Goal: Information Seeking & Learning: Learn about a topic

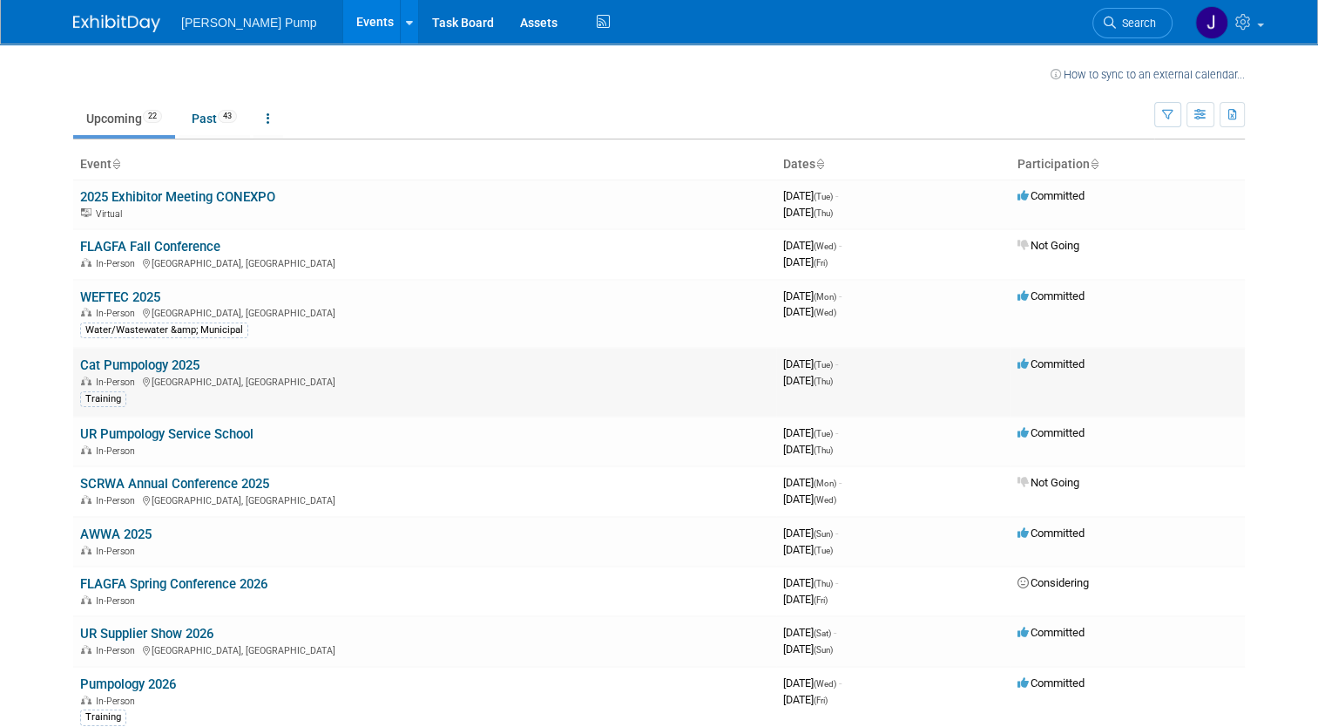
click at [129, 369] on link "Cat Pumpology 2025" at bounding box center [139, 365] width 119 height 16
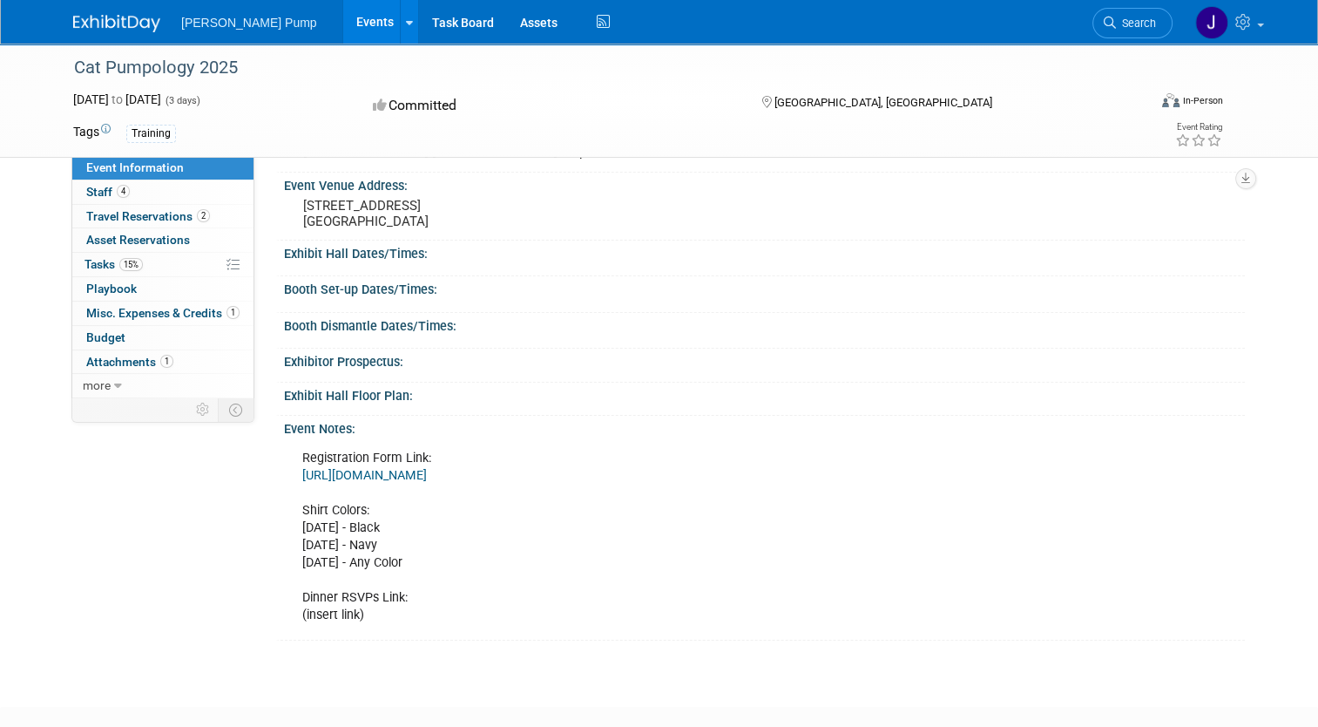
scroll to position [187, 0]
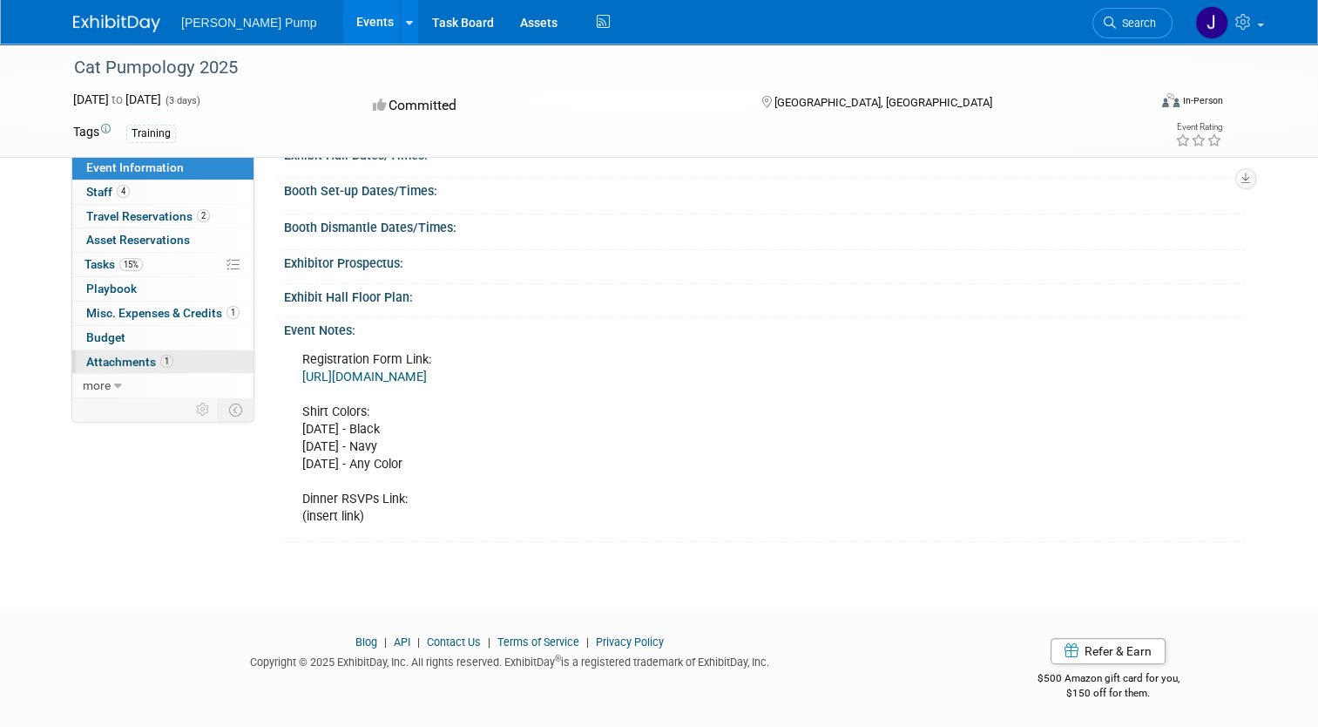
click at [94, 361] on span "Attachments 1" at bounding box center [129, 362] width 87 height 14
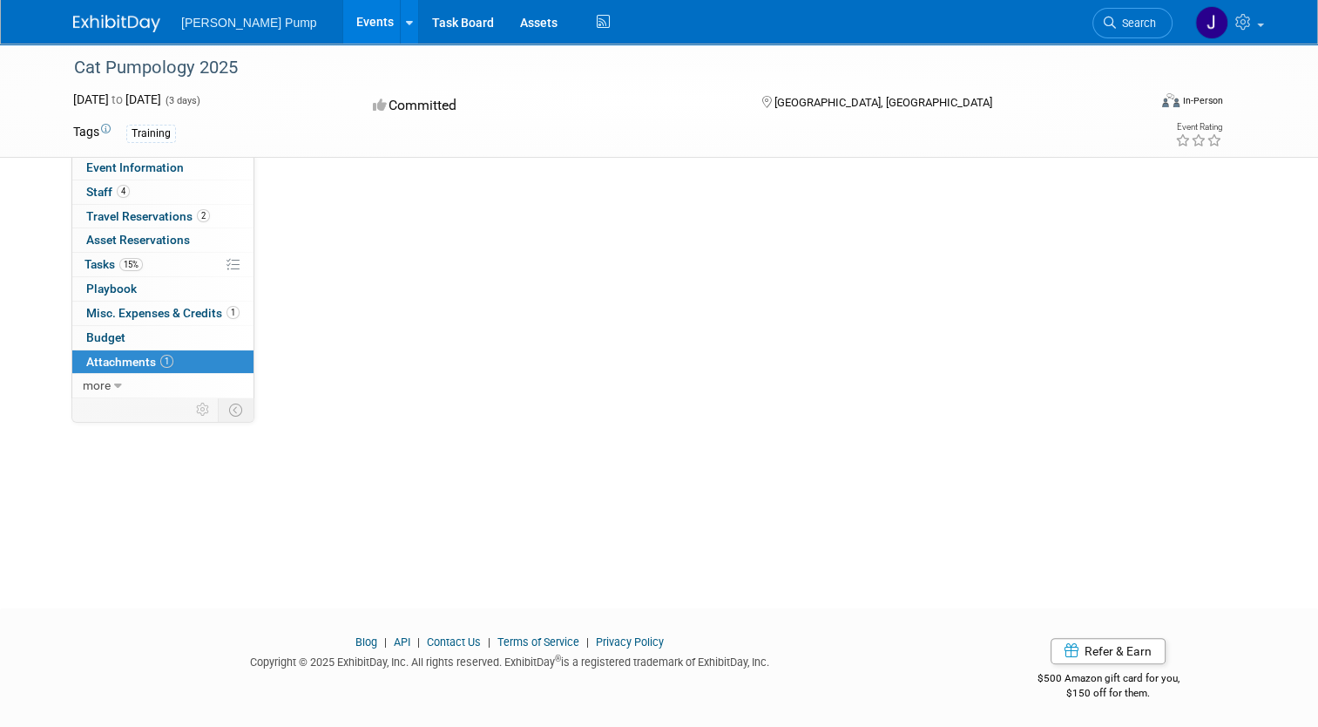
scroll to position [0, 0]
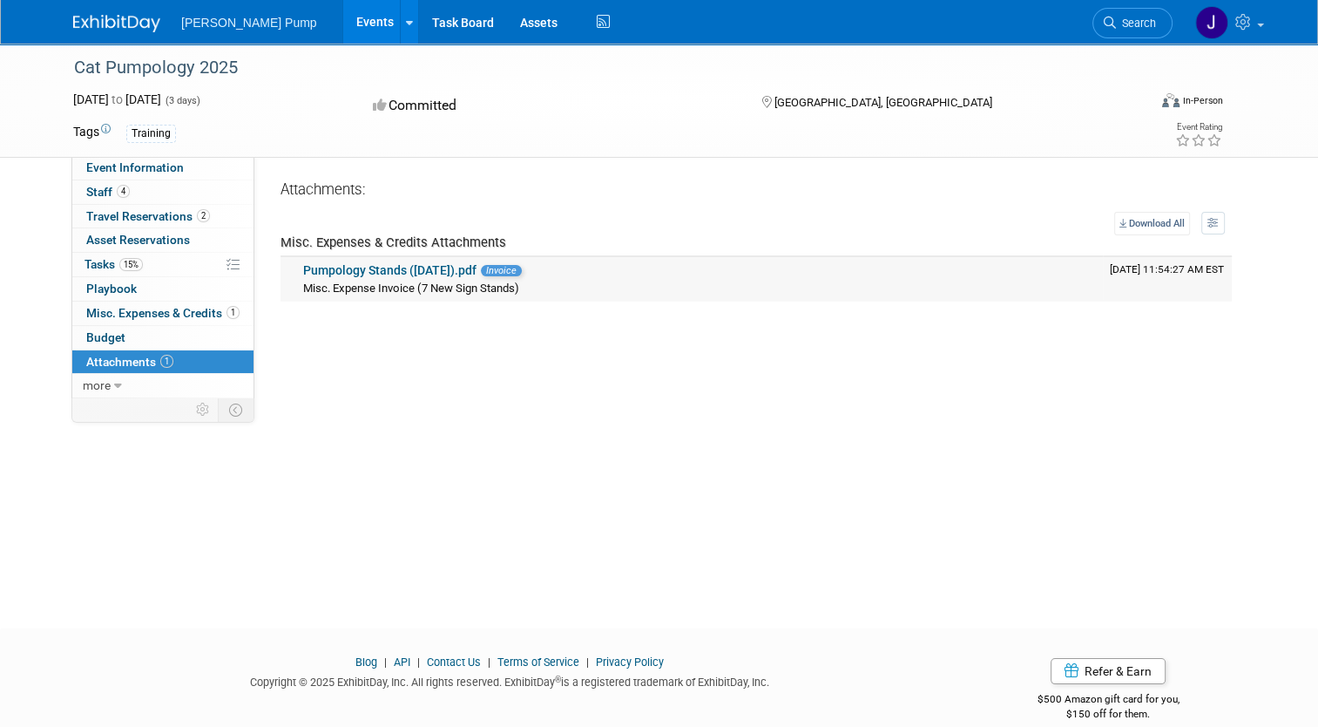
click at [369, 276] on link "Pumpology Stands (June 2025).pdf" at bounding box center [389, 270] width 173 height 14
click at [121, 315] on span "Misc. Expenses & Credits 1" at bounding box center [162, 313] width 153 height 14
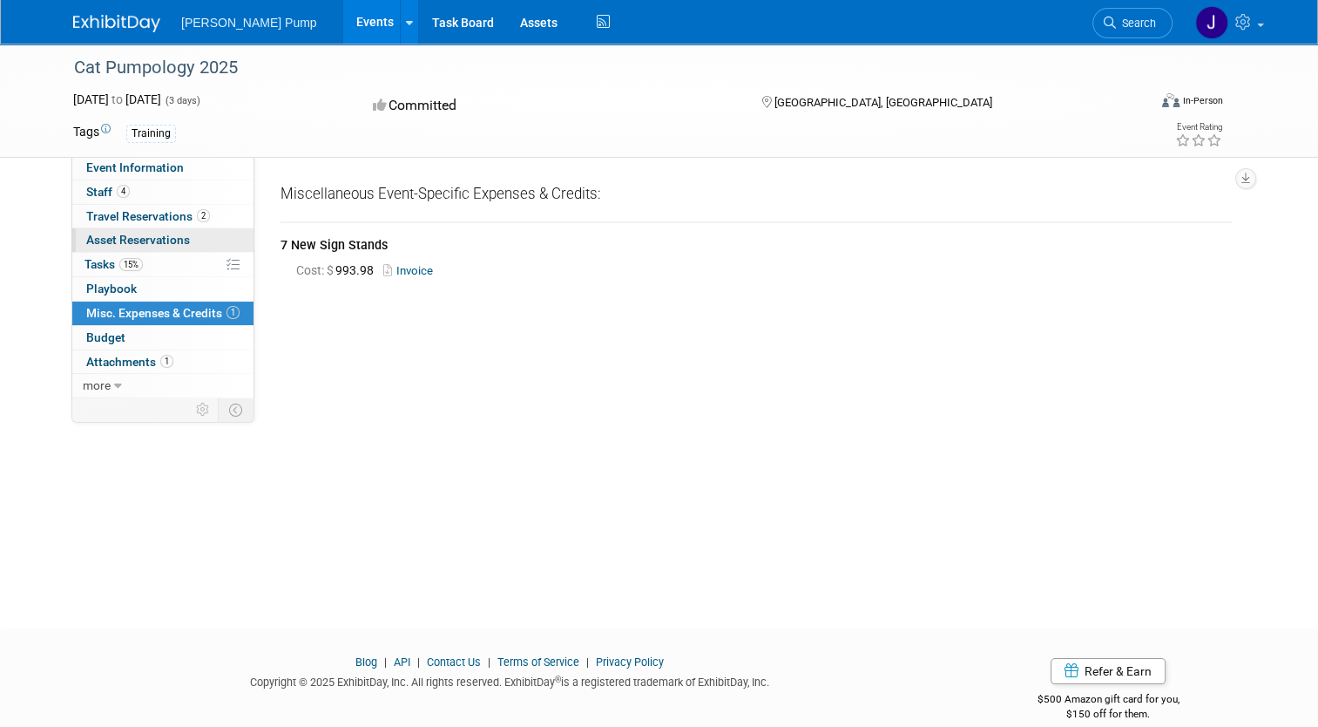
click at [109, 244] on span "Asset Reservations 0" at bounding box center [138, 240] width 104 height 14
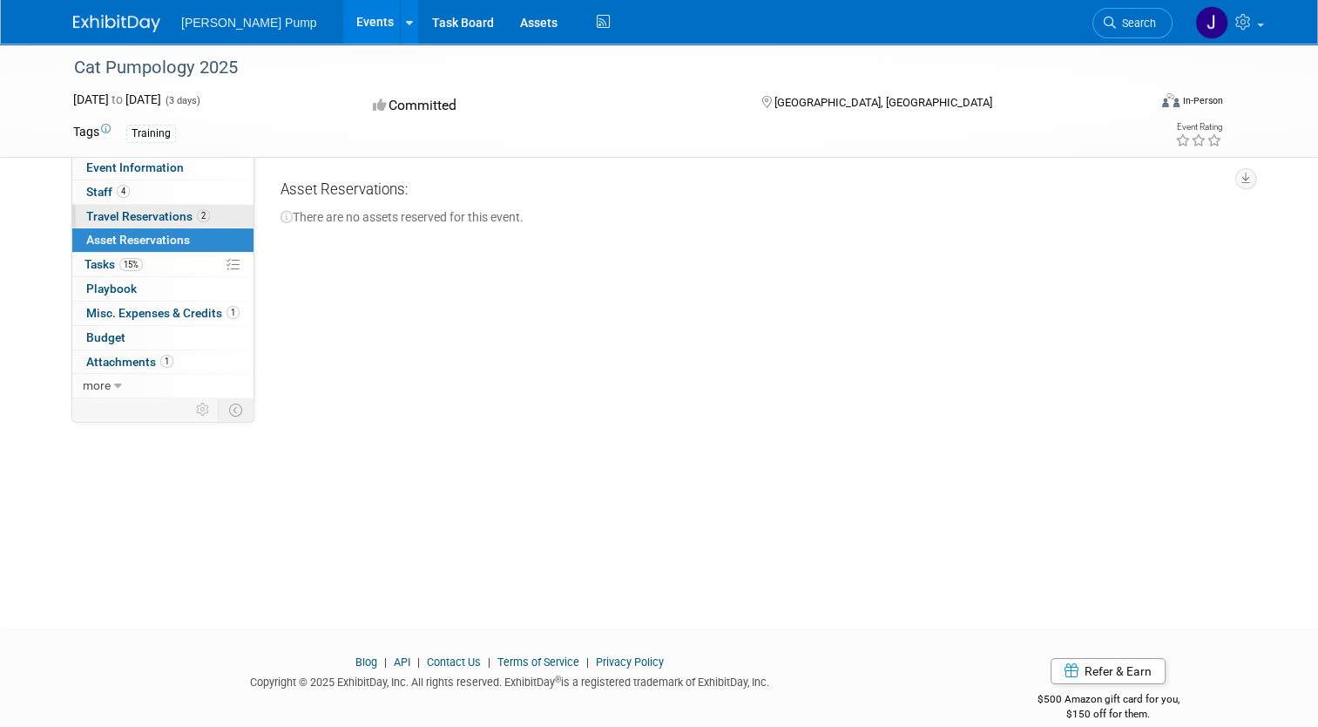
click at [118, 216] on span "Travel Reservations 2" at bounding box center [148, 216] width 124 height 14
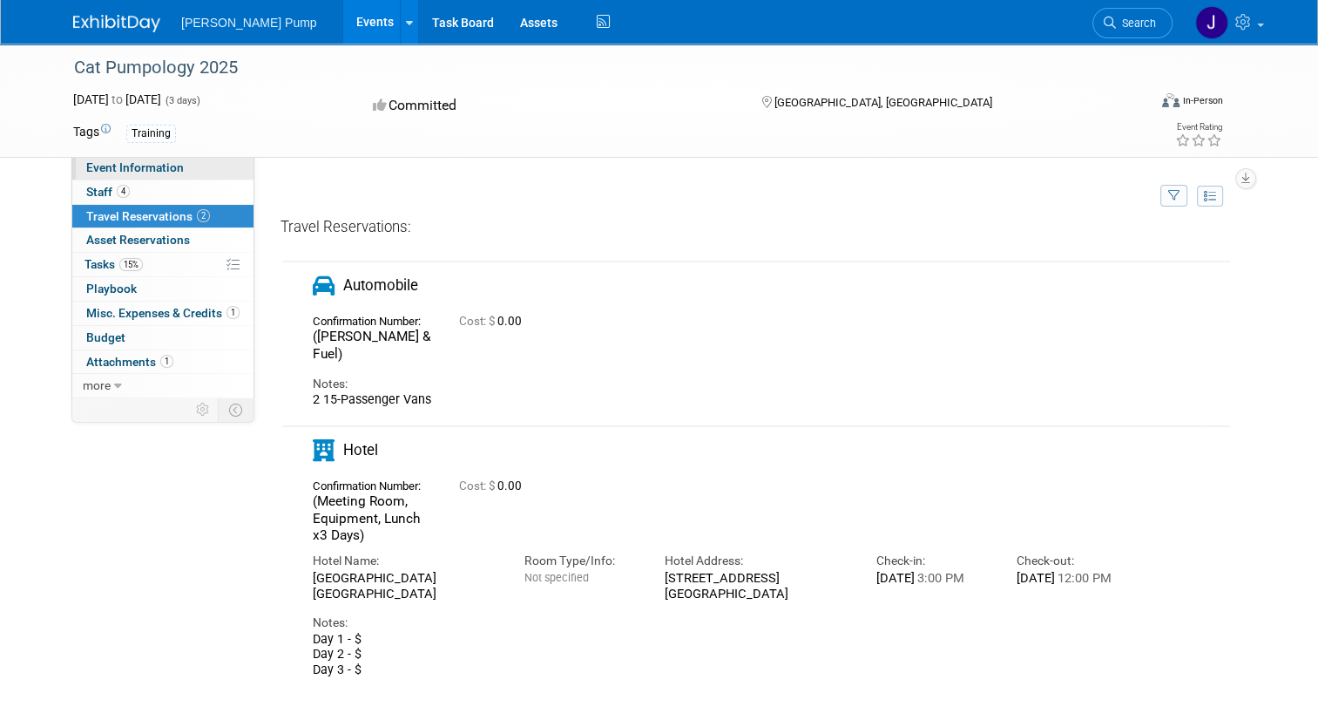
click at [146, 166] on span "Event Information" at bounding box center [135, 167] width 98 height 14
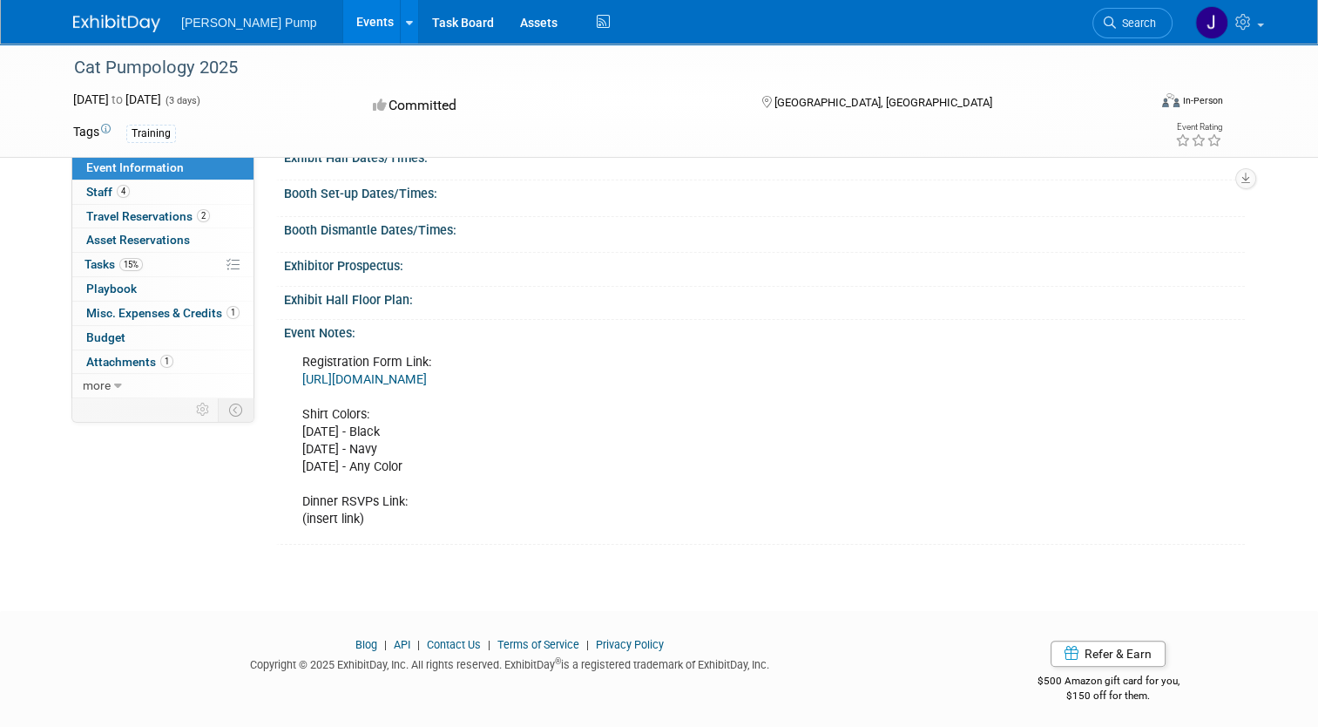
scroll to position [187, 0]
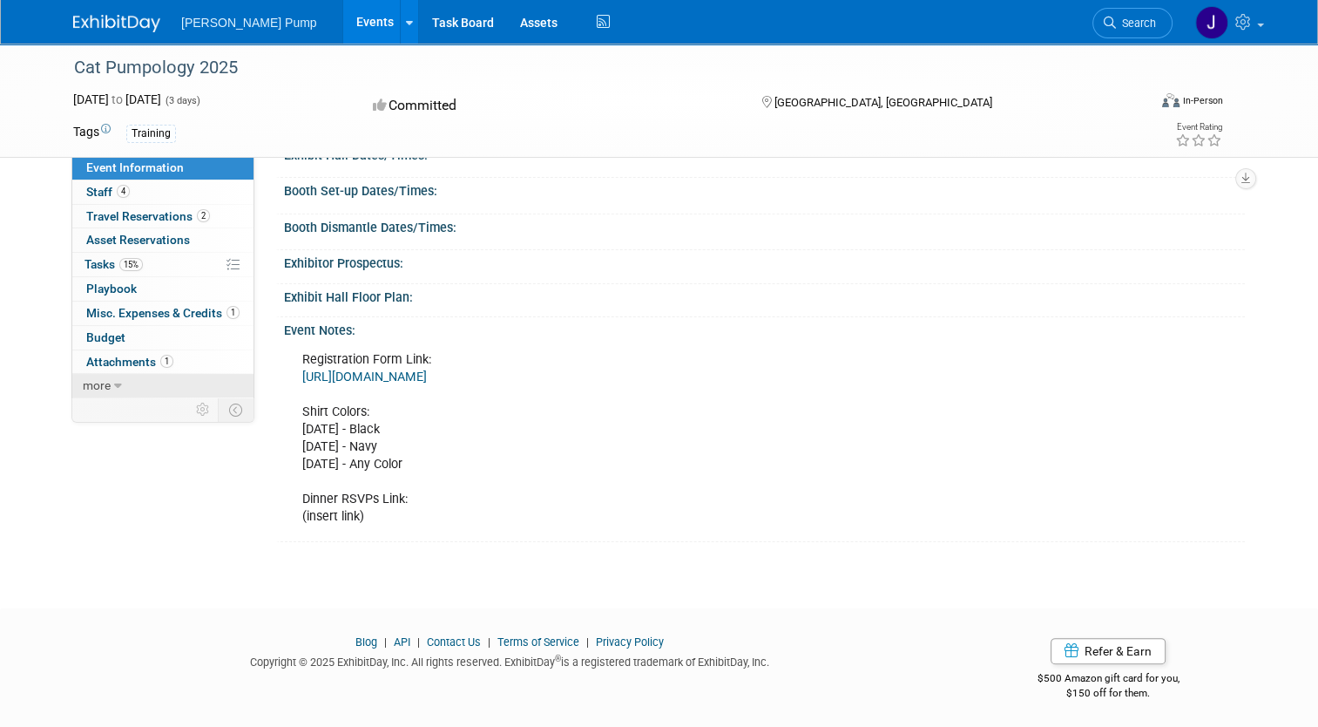
click at [85, 382] on span "more" at bounding box center [97, 385] width 28 height 14
click at [116, 413] on span "Event Binder (.pdf export)" at bounding box center [155, 410] width 139 height 14
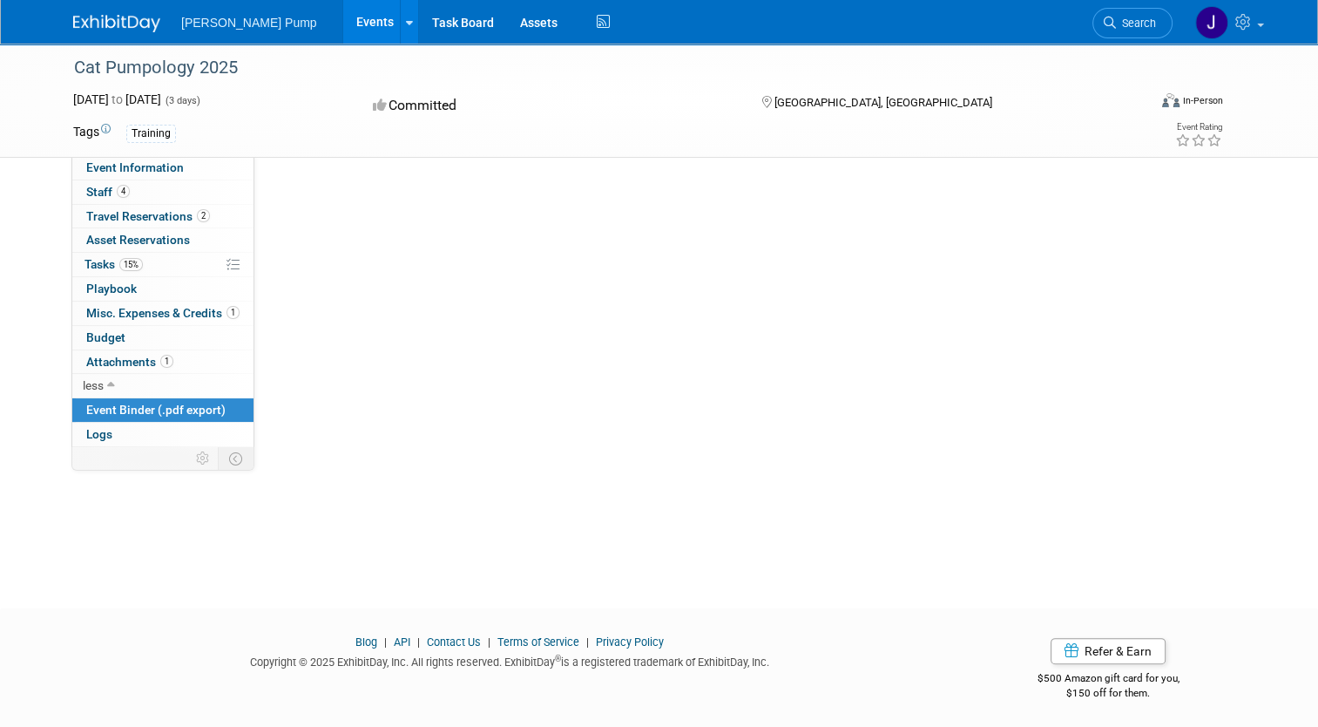
scroll to position [0, 0]
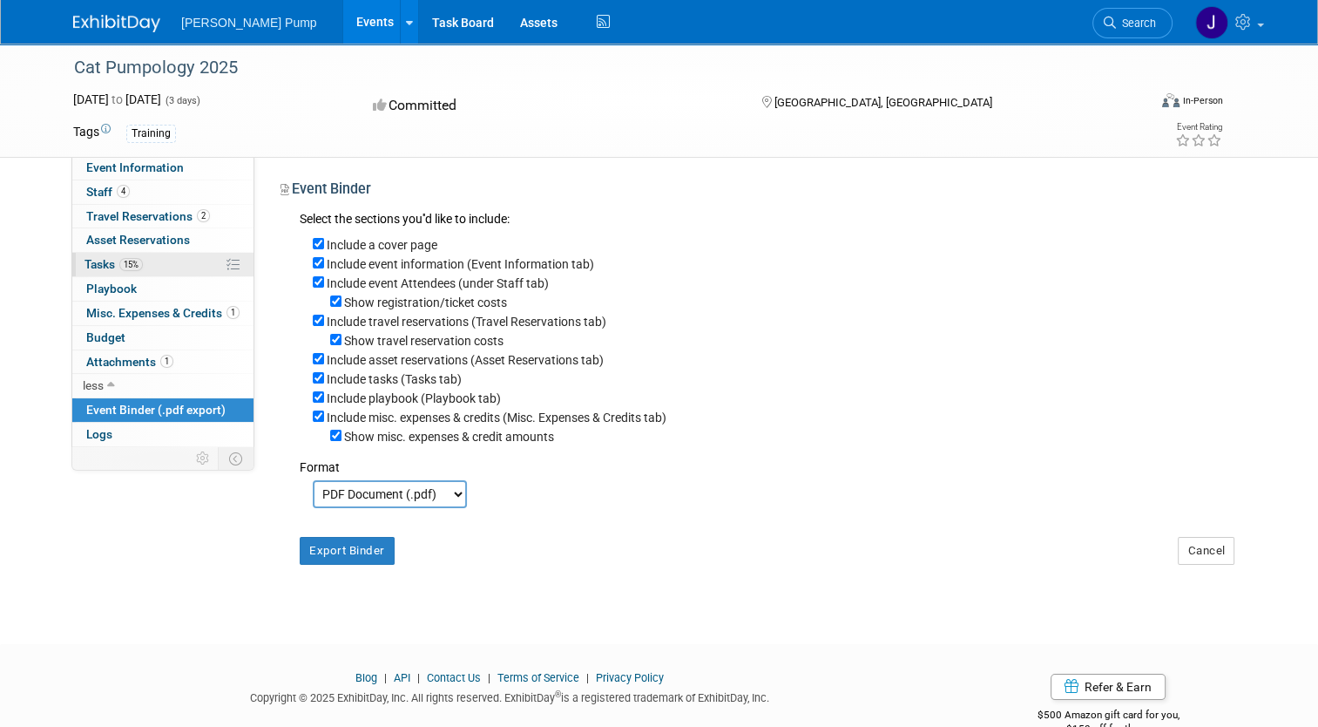
click at [139, 262] on link "15% Tasks 15%" at bounding box center [162, 265] width 181 height 24
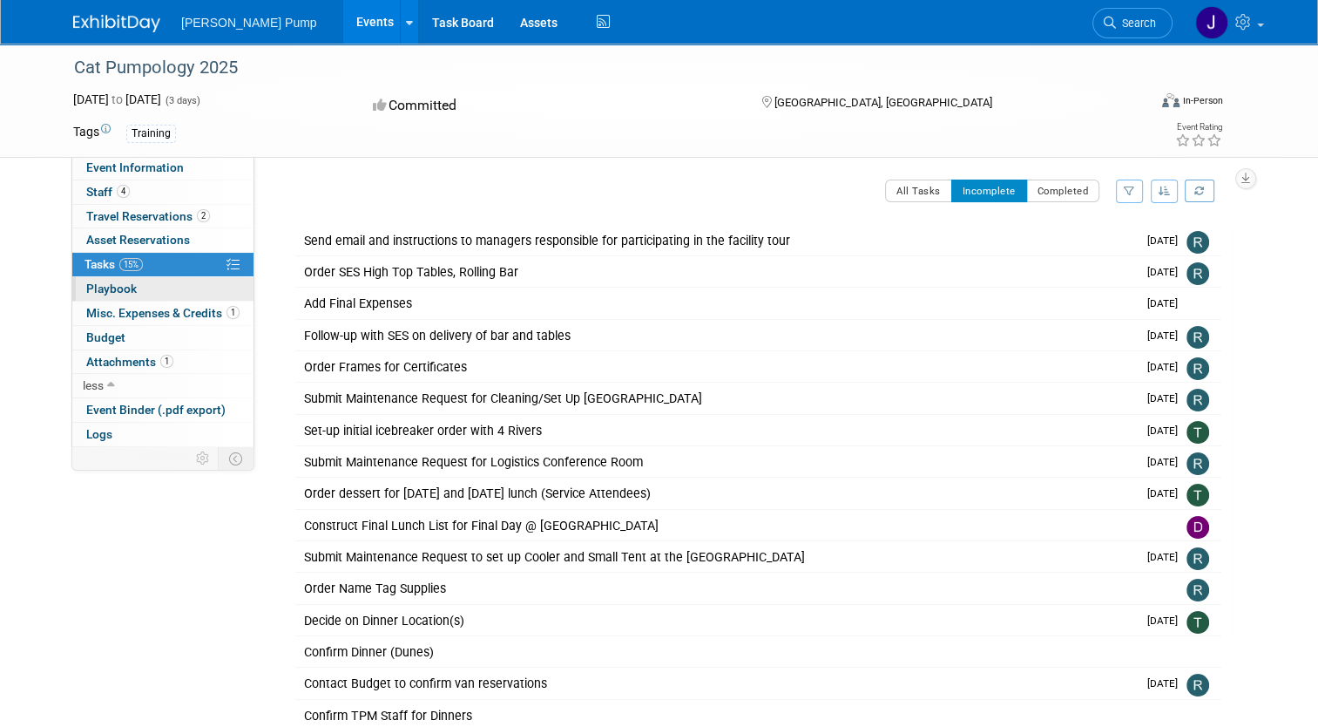
click at [95, 291] on span "Playbook 0" at bounding box center [111, 288] width 51 height 14
